Goal: Task Accomplishment & Management: Use online tool/utility

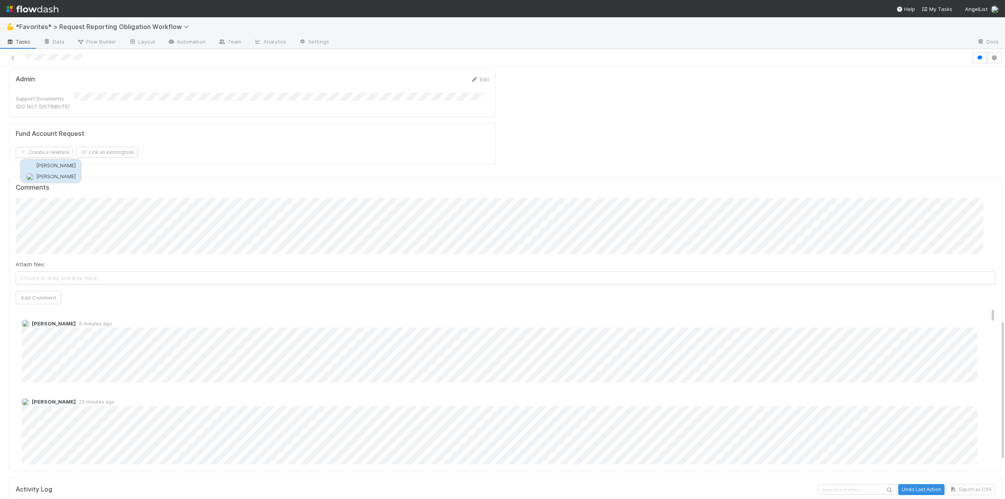
click at [54, 172] on button "[PERSON_NAME]" at bounding box center [50, 176] width 59 height 11
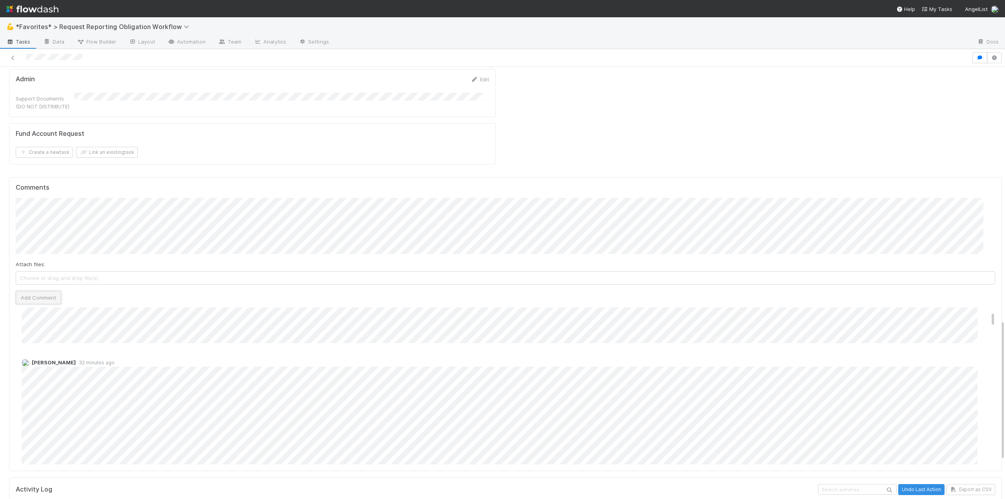
click at [31, 291] on button "Add Comment" at bounding box center [39, 297] width 46 height 13
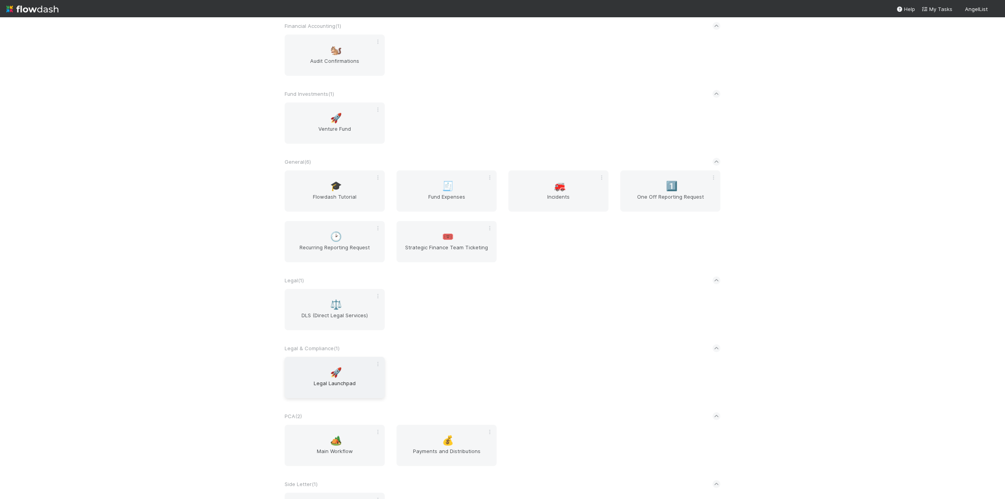
scroll to position [589, 0]
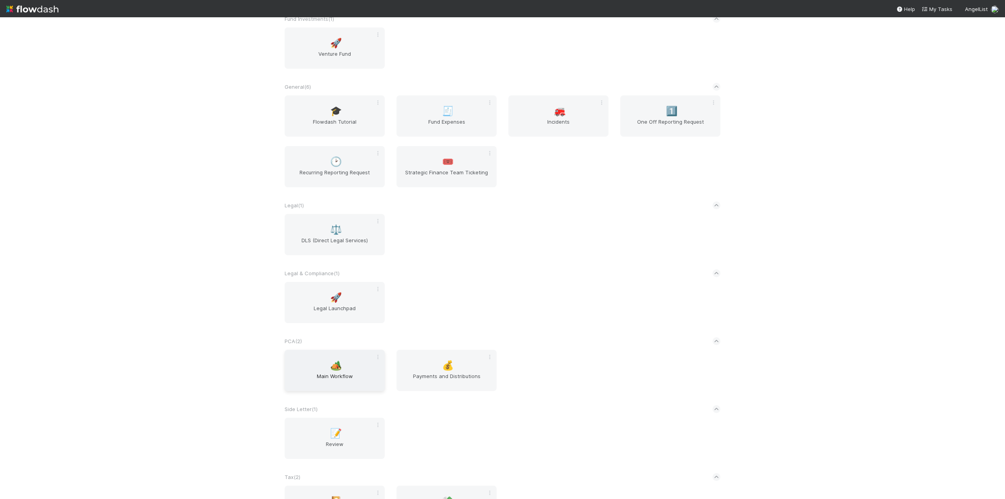
click at [317, 375] on span "Main Workflow" at bounding box center [335, 380] width 94 height 16
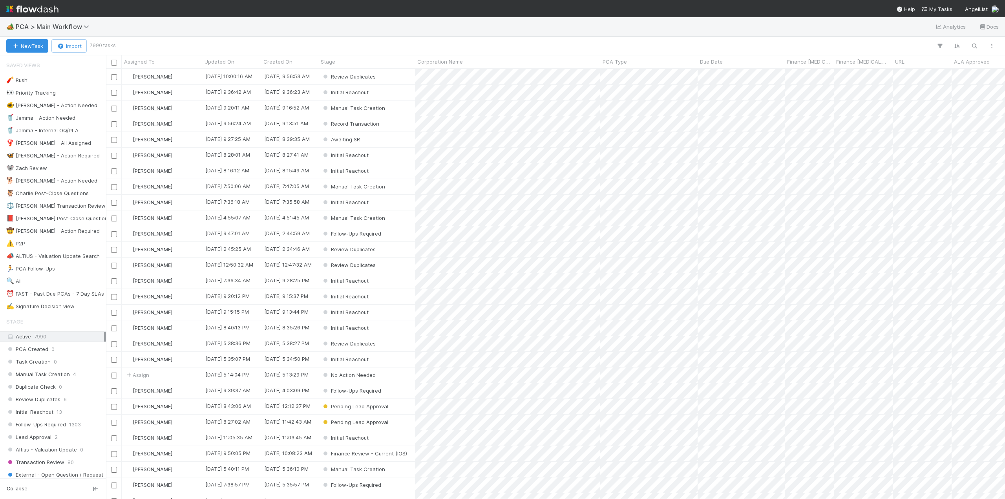
scroll to position [424, 893]
click at [974, 47] on icon "button" at bounding box center [975, 45] width 8 height 7
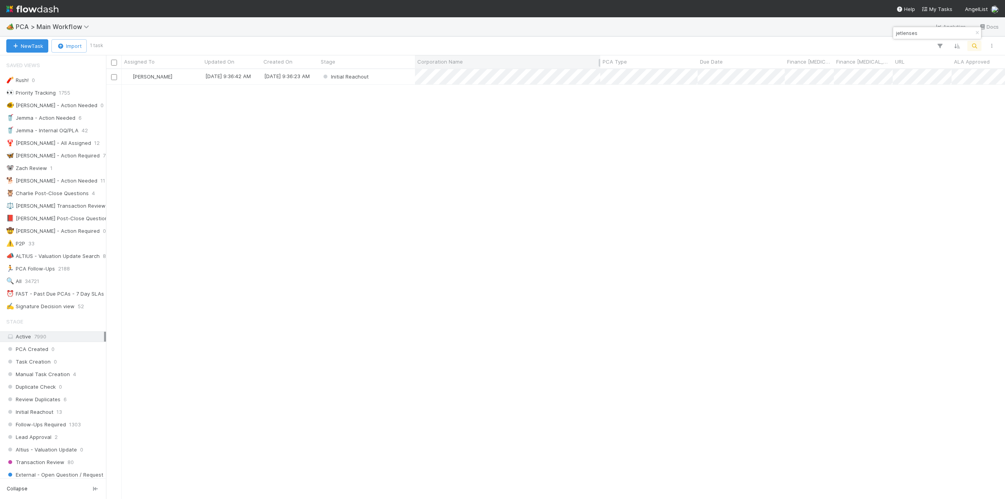
type input "jetlenses"
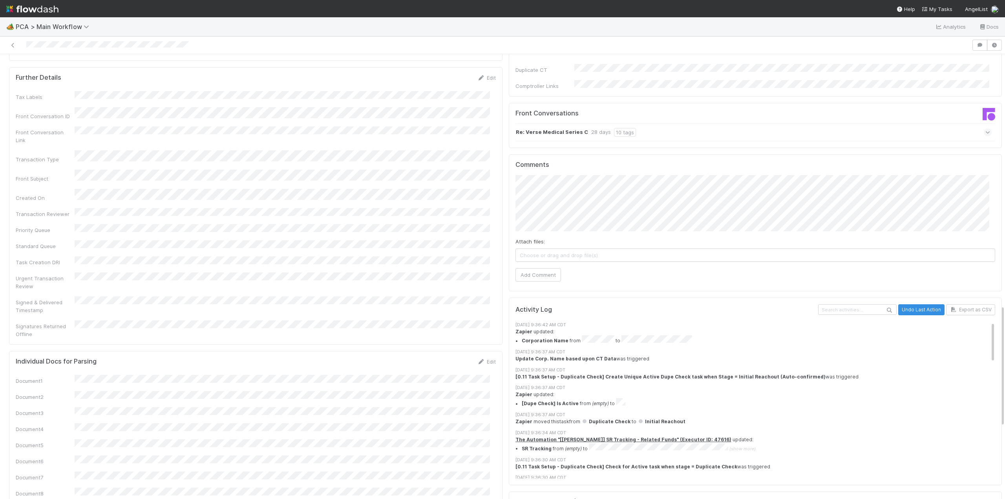
scroll to position [752, 0]
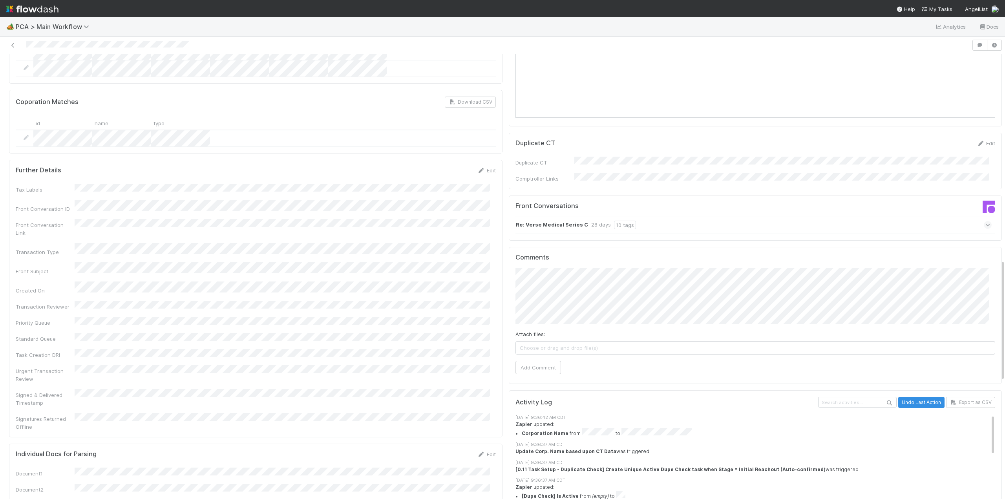
click at [551, 221] on strong "Re: Verse Medical Series C" at bounding box center [552, 225] width 72 height 9
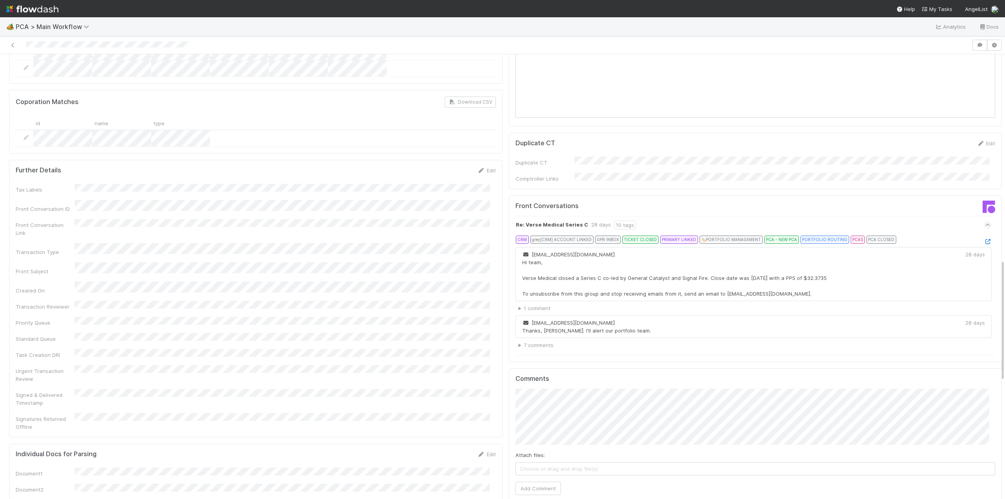
click at [561, 221] on strong "Re: Verse Medical Series C" at bounding box center [552, 225] width 72 height 9
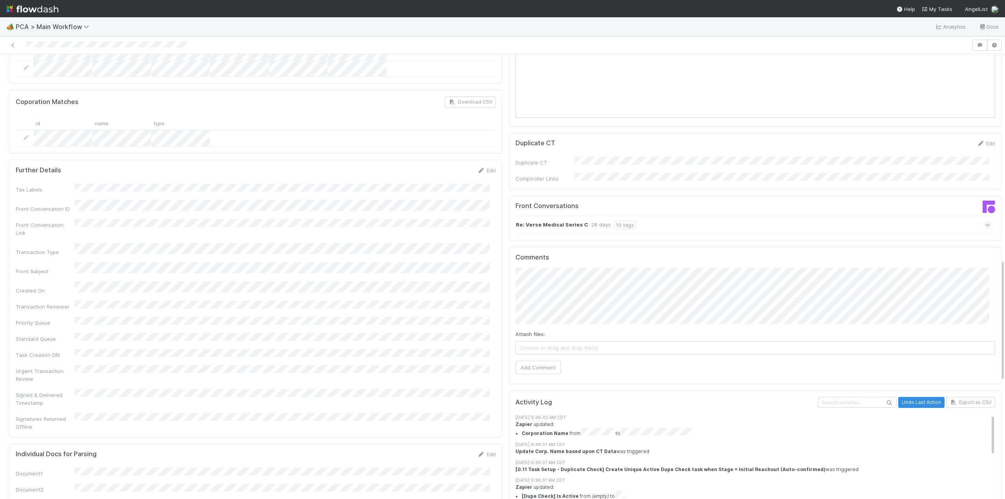
click at [561, 221] on strong "Re: Verse Medical Series C" at bounding box center [552, 225] width 72 height 9
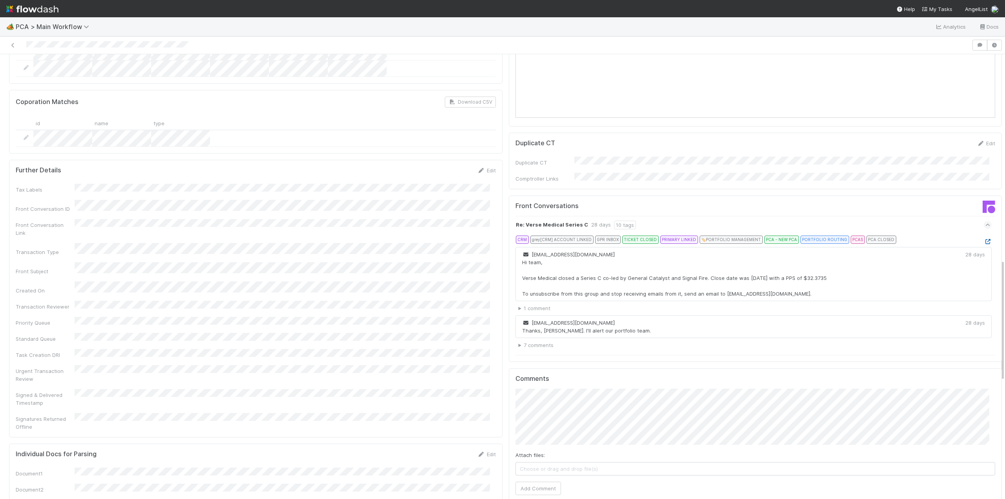
click at [984, 239] on icon at bounding box center [988, 241] width 8 height 5
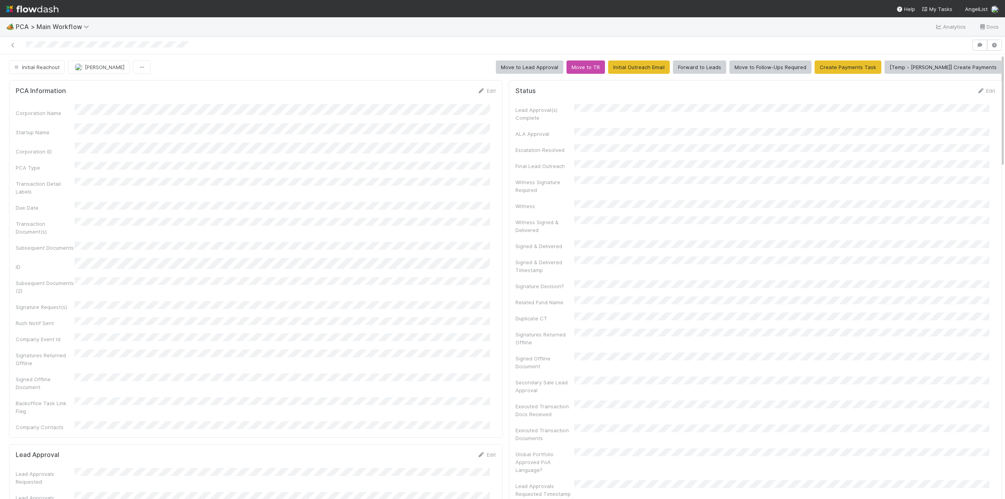
scroll to position [0, 0]
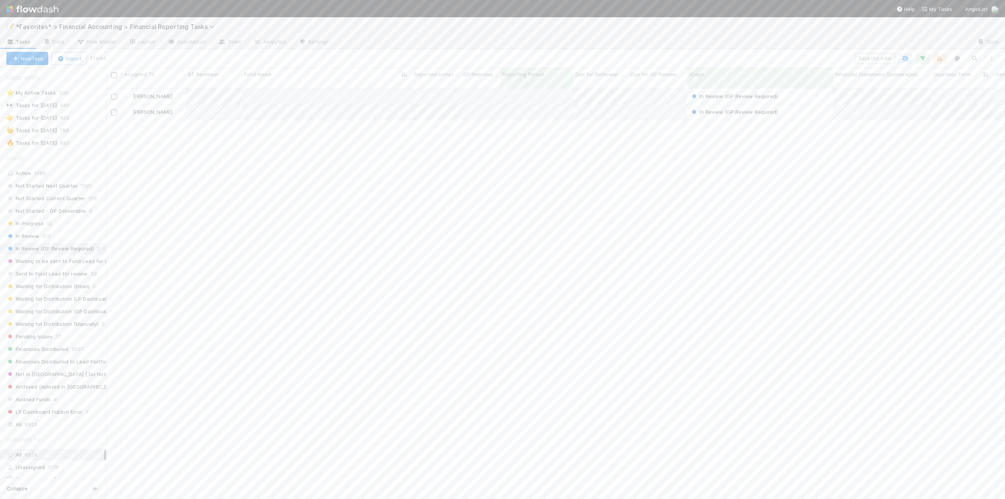
scroll to position [411, 893]
click at [36, 351] on span "Financials Distributed" at bounding box center [37, 349] width 62 height 10
click at [976, 57] on icon "button" at bounding box center [975, 58] width 8 height 7
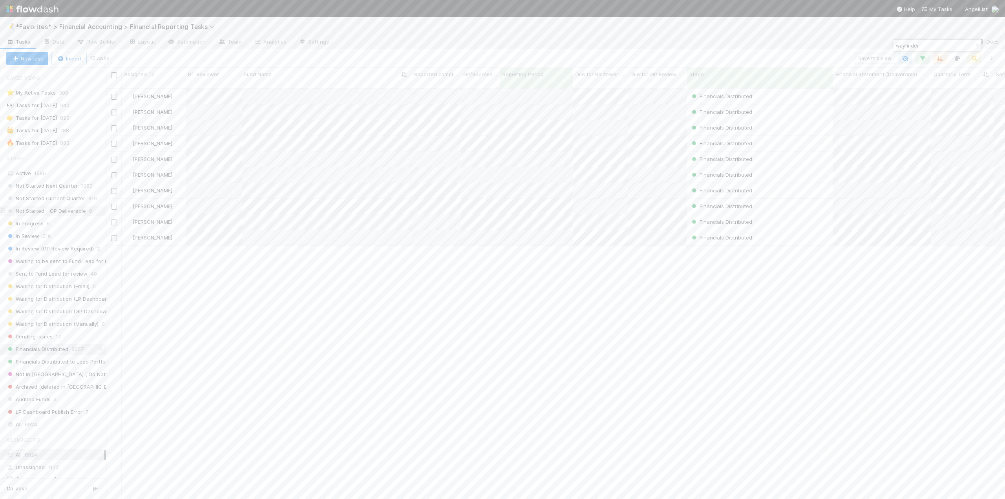
type input "wayfinder"
